Goal: Information Seeking & Learning: Learn about a topic

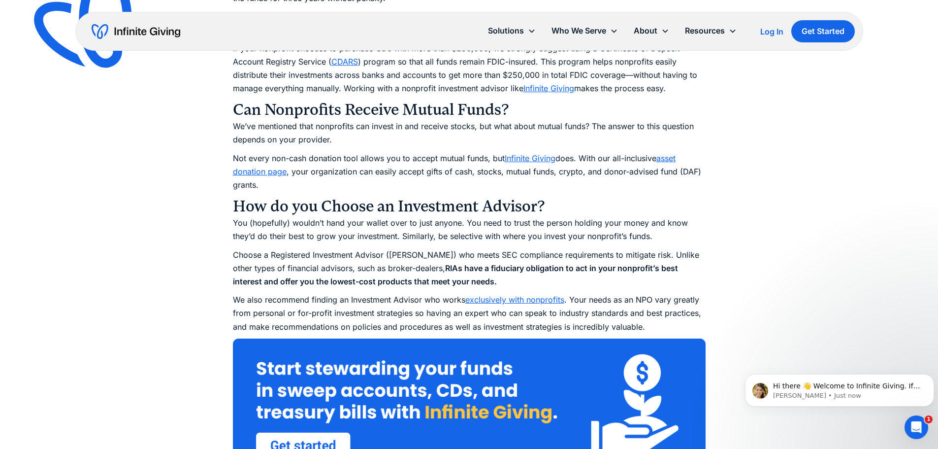
scroll to position [1622, 0]
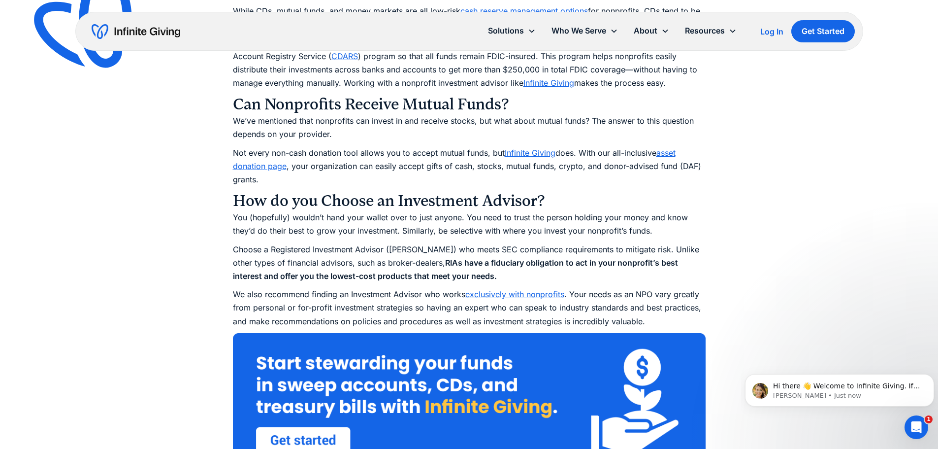
click at [529, 296] on link "exclusively with nonprofits" at bounding box center [514, 294] width 99 height 10
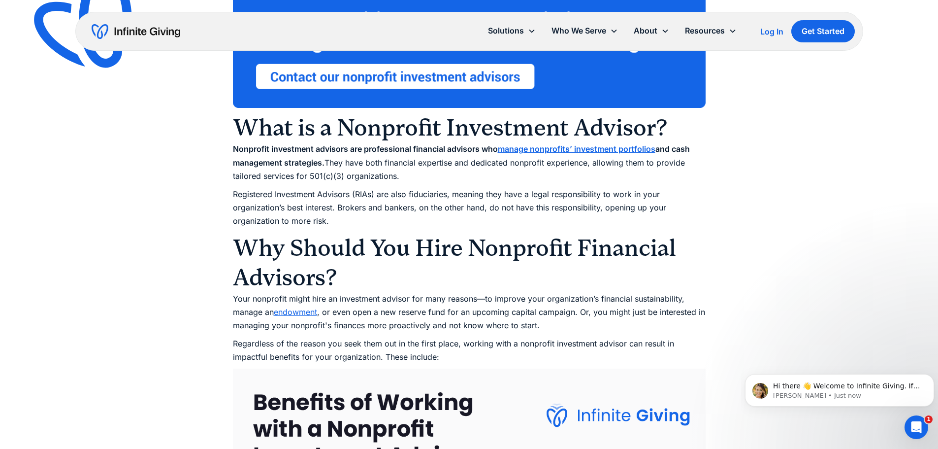
scroll to position [1034, 0]
